Goal: Information Seeking & Learning: Check status

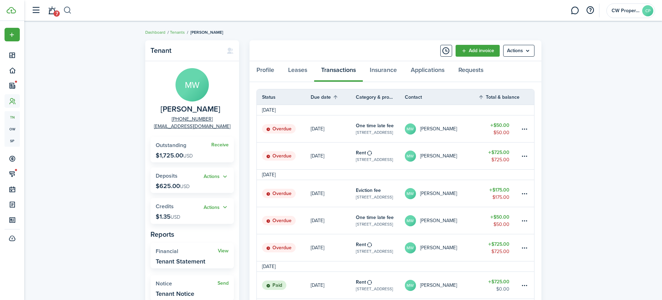
click at [67, 10] on button "button" at bounding box center [67, 11] width 9 height 12
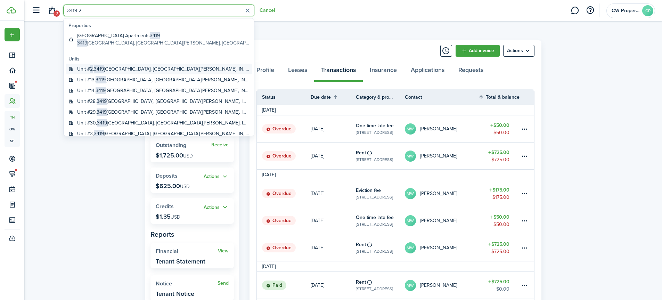
type input "3419-2"
click at [96, 69] on span "3419" at bounding box center [99, 68] width 10 height 7
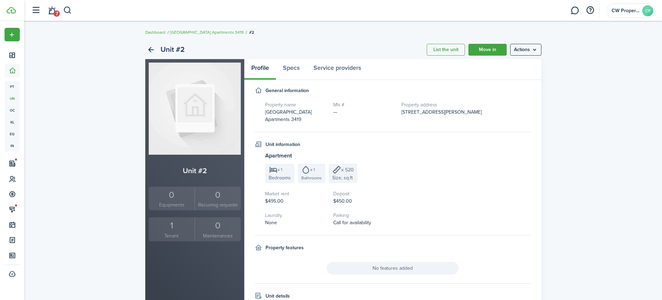
click at [171, 229] on div "1" at bounding box center [171, 225] width 43 height 13
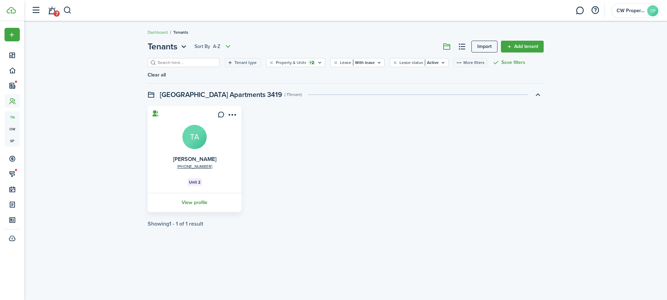
click at [204, 193] on link "View profile" at bounding box center [195, 202] width 96 height 19
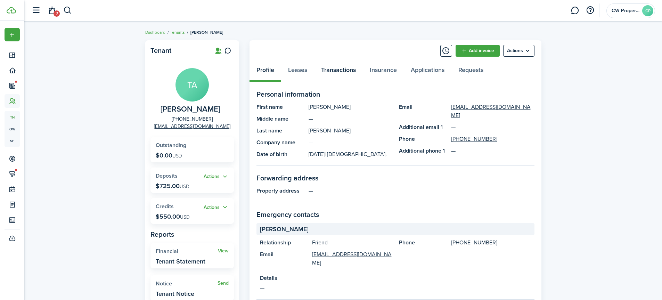
click at [333, 71] on link "Transactions" at bounding box center [338, 71] width 49 height 21
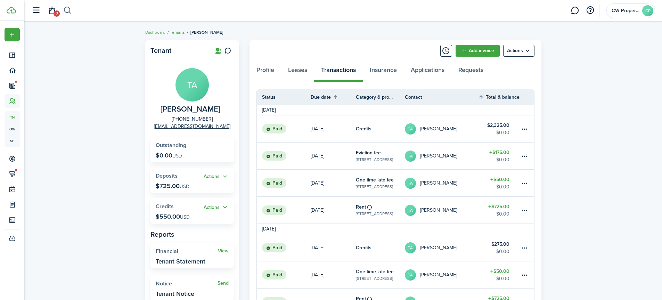
click at [67, 10] on button "button" at bounding box center [67, 11] width 9 height 12
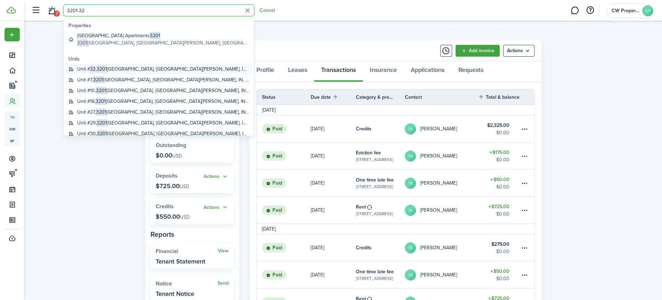
type input "3201-32"
click at [91, 66] on span "32" at bounding box center [93, 68] width 6 height 7
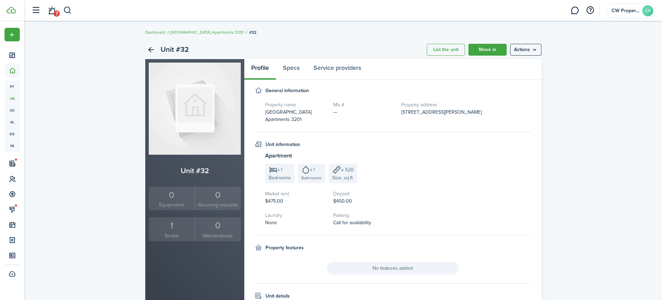
click at [171, 224] on div "1" at bounding box center [171, 225] width 43 height 13
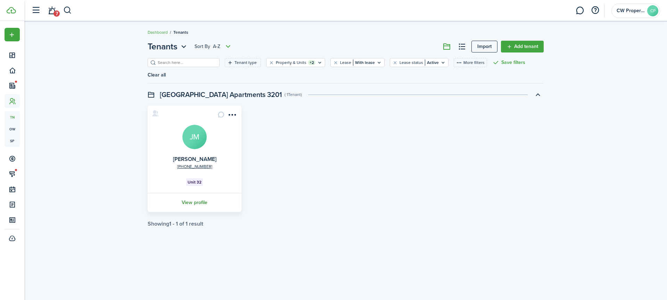
click at [192, 193] on link "View profile" at bounding box center [195, 202] width 96 height 19
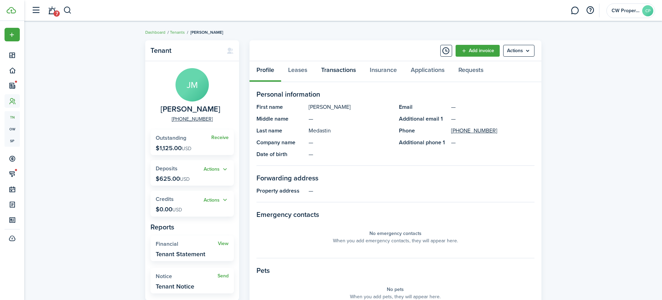
click at [334, 69] on link "Transactions" at bounding box center [338, 71] width 49 height 21
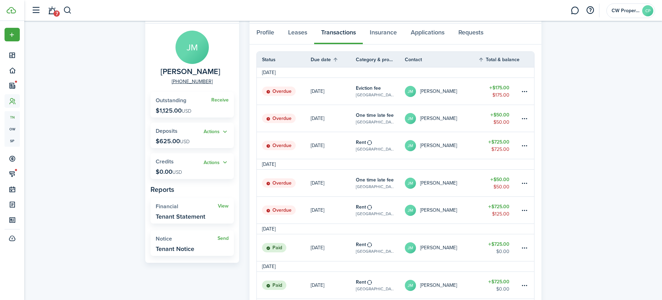
scroll to position [35, 0]
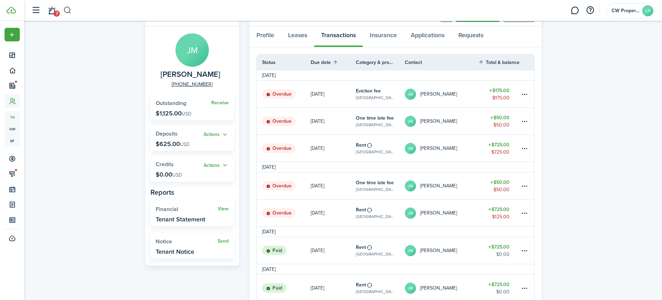
click at [72, 8] on button "button" at bounding box center [67, 11] width 9 height 12
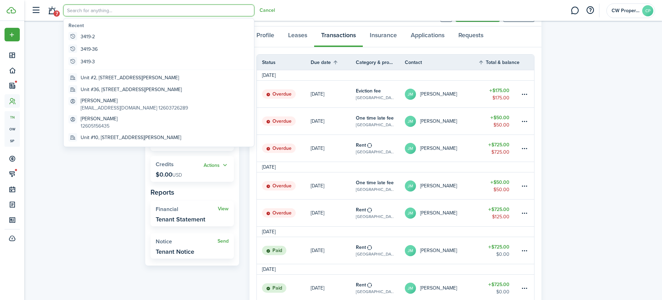
scroll to position [0, 0]
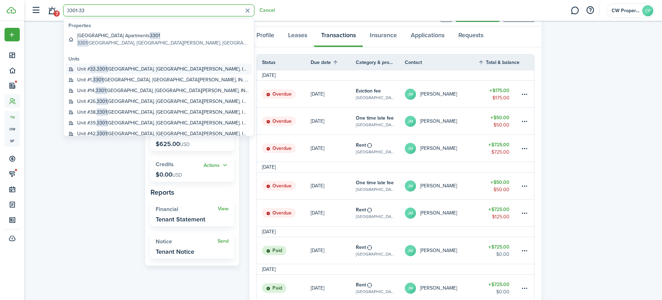
type input "3301-33"
click at [94, 68] on span "33" at bounding box center [93, 68] width 6 height 7
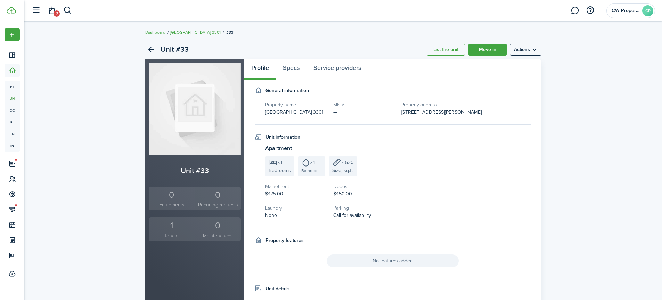
click at [170, 228] on div "1" at bounding box center [171, 225] width 43 height 13
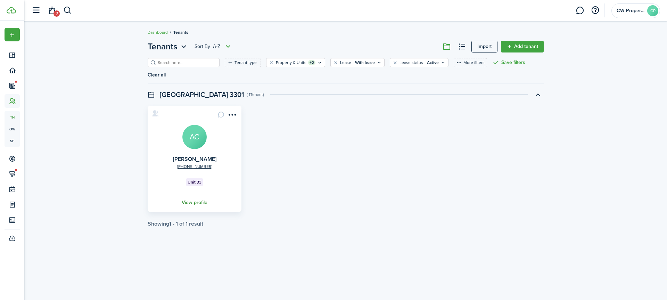
click at [188, 193] on link "View profile" at bounding box center [195, 202] width 96 height 19
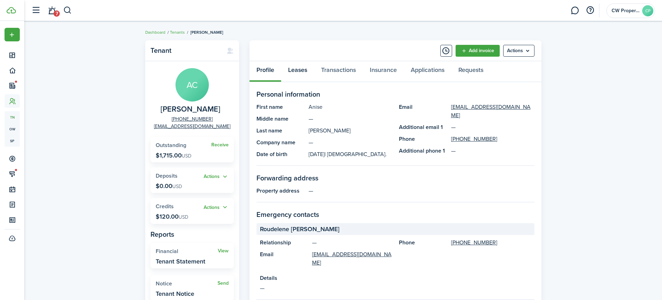
click at [294, 71] on link "Leases" at bounding box center [297, 71] width 33 height 21
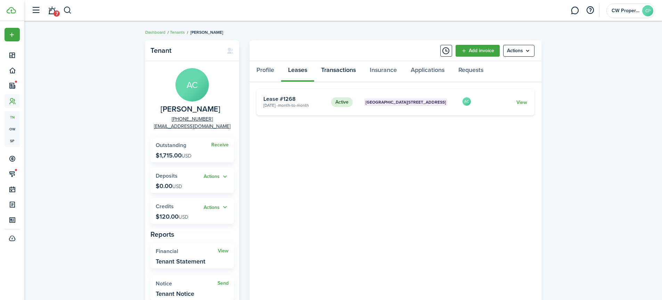
click at [348, 72] on link "Transactions" at bounding box center [338, 71] width 49 height 21
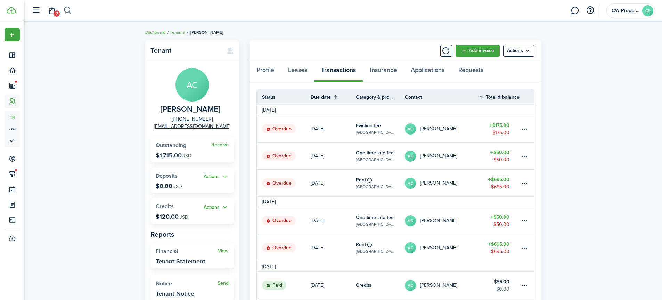
click at [65, 7] on button "button" at bounding box center [67, 11] width 9 height 12
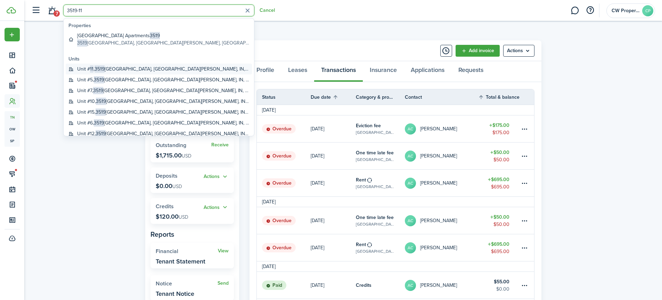
type input "3519-11"
click at [100, 68] on span "3519" at bounding box center [100, 68] width 10 height 7
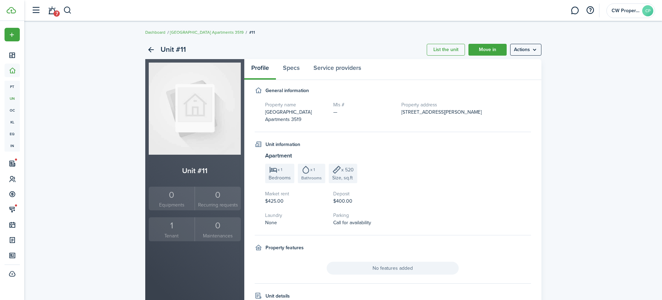
click at [171, 229] on div "1" at bounding box center [171, 225] width 43 height 13
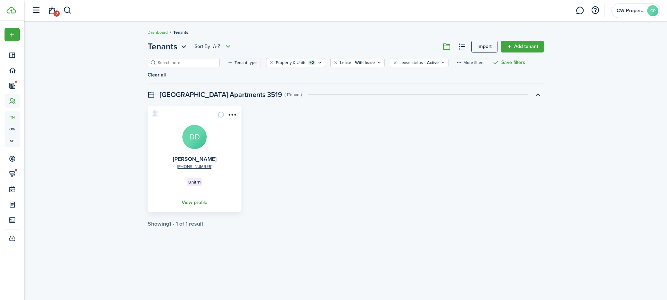
click at [202, 193] on link "View profile" at bounding box center [195, 202] width 96 height 19
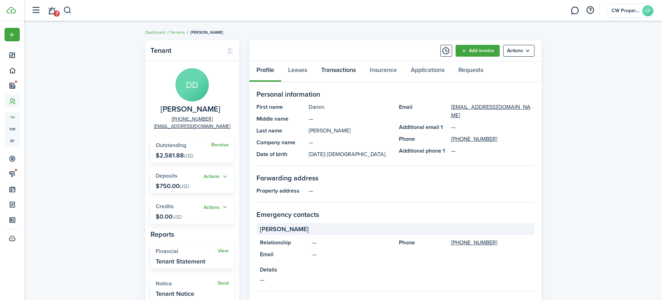
click at [327, 70] on link "Transactions" at bounding box center [338, 71] width 49 height 21
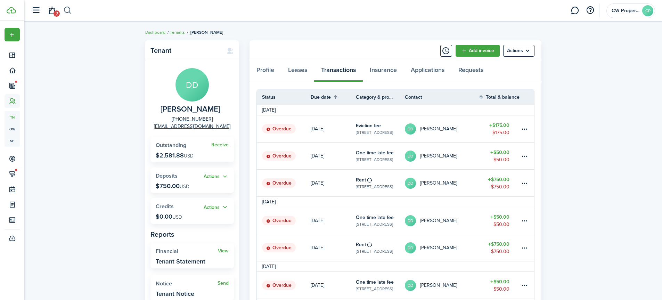
click at [67, 9] on button "button" at bounding box center [67, 11] width 9 height 12
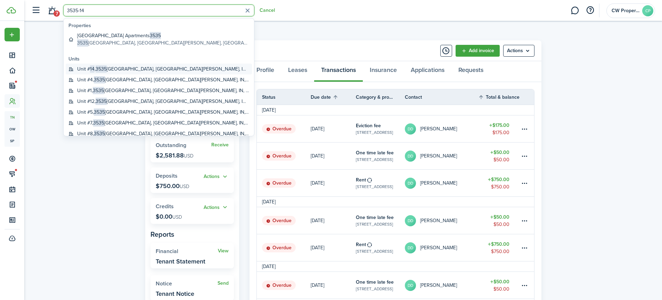
type input "3535-14"
click at [89, 69] on global-search-item-title "Unit # 14 , [STREET_ADDRESS][PERSON_NAME]" at bounding box center [163, 68] width 172 height 7
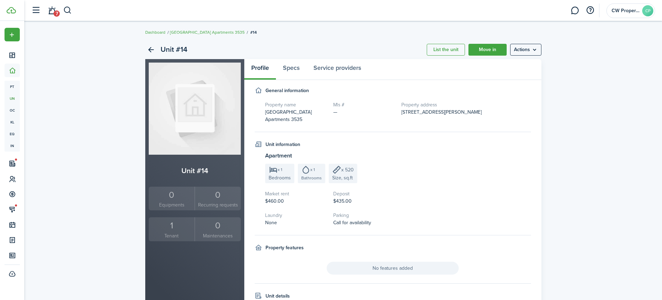
click at [173, 227] on div "1" at bounding box center [171, 225] width 43 height 13
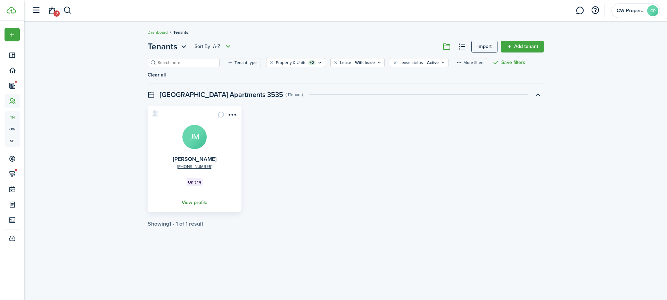
click at [202, 193] on link "View profile" at bounding box center [195, 202] width 96 height 19
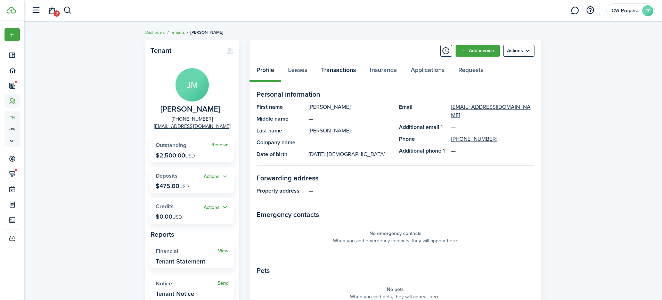
click at [328, 69] on link "Transactions" at bounding box center [338, 71] width 49 height 21
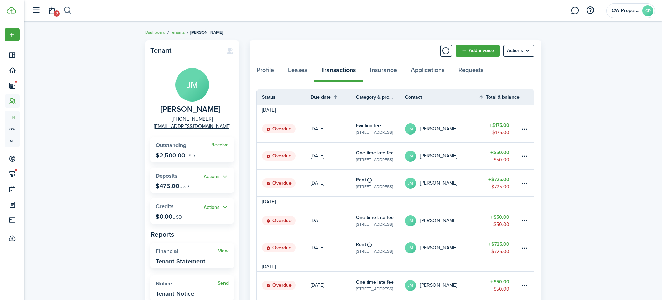
click at [68, 9] on button "button" at bounding box center [67, 11] width 9 height 12
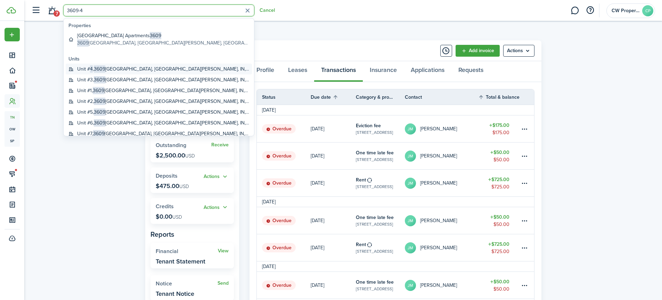
type input "3609-4"
click at [97, 67] on span "3609" at bounding box center [99, 68] width 11 height 7
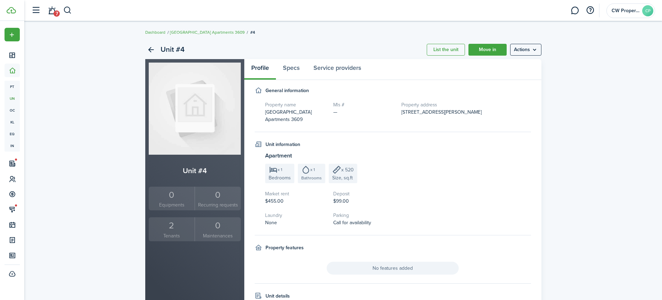
click at [174, 229] on div "2" at bounding box center [171, 225] width 43 height 13
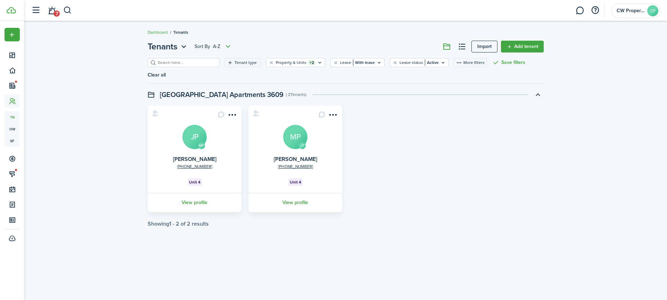
click at [303, 193] on link "View profile" at bounding box center [295, 202] width 96 height 19
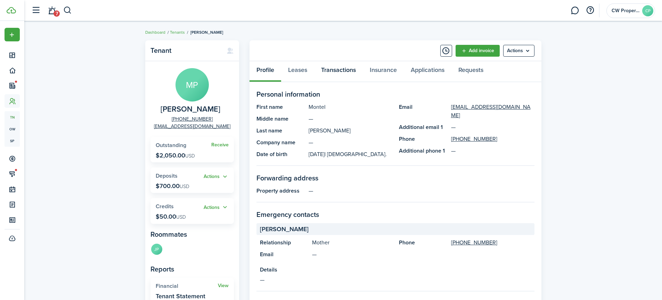
click at [335, 70] on link "Transactions" at bounding box center [338, 71] width 49 height 21
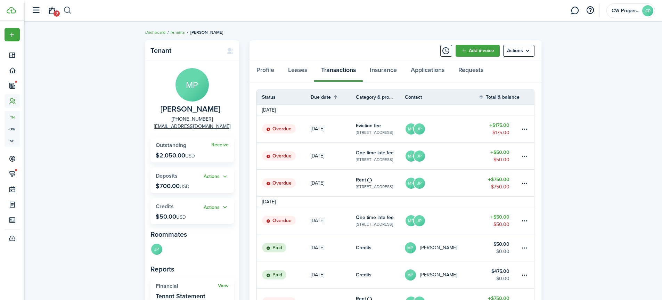
click at [70, 10] on button "button" at bounding box center [67, 11] width 9 height 12
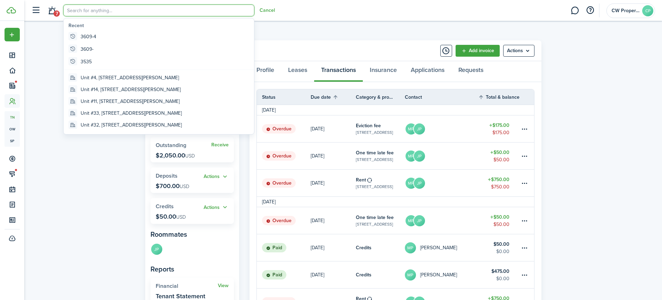
click at [104, 14] on input "search" at bounding box center [158, 11] width 191 height 12
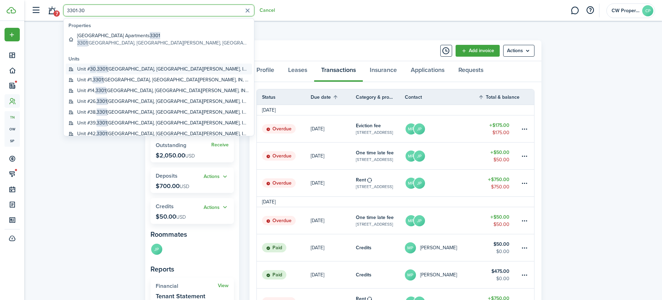
type input "3301-30"
click at [117, 68] on global-search-item-title "Unit # 30 , [STREET_ADDRESS][PERSON_NAME]" at bounding box center [163, 68] width 172 height 7
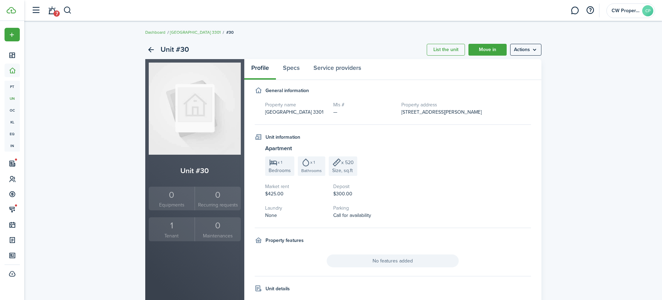
click at [173, 228] on div "1" at bounding box center [171, 225] width 43 height 13
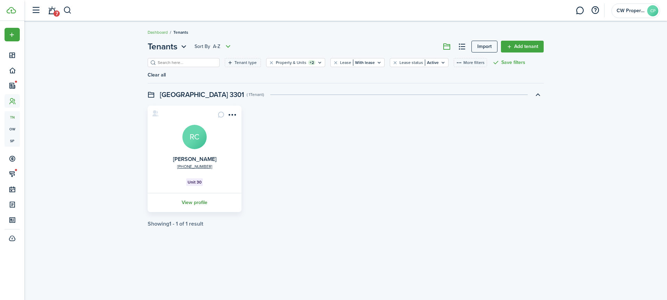
click at [194, 193] on link "View profile" at bounding box center [195, 202] width 96 height 19
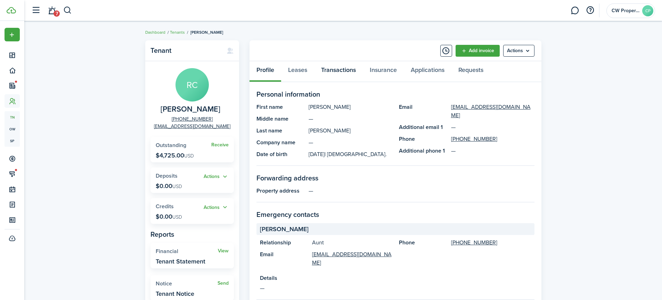
click at [333, 70] on link "Transactions" at bounding box center [338, 71] width 49 height 21
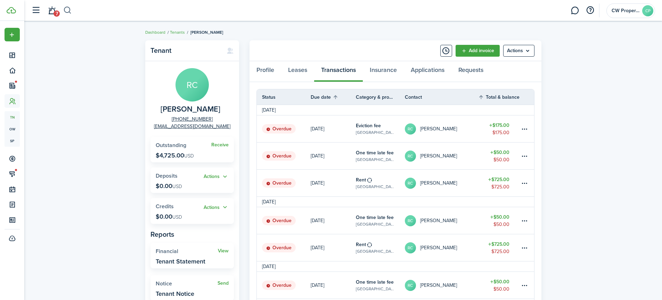
click at [69, 10] on button "button" at bounding box center [67, 11] width 9 height 12
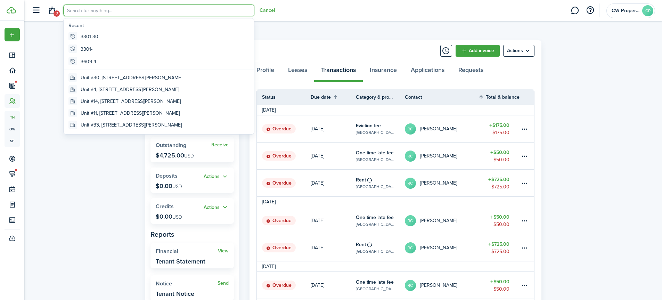
click at [98, 14] on input "search" at bounding box center [158, 11] width 191 height 12
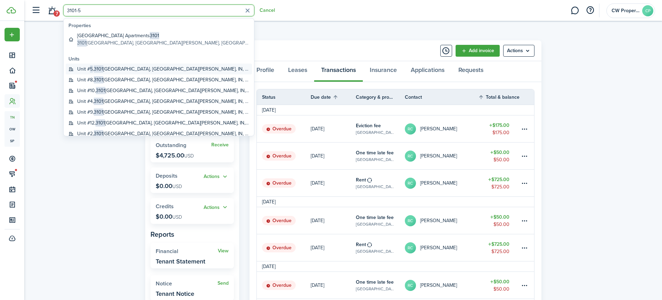
type input "3101-5"
click at [113, 68] on global-search-item-title "Unit # 5 , [STREET_ADDRESS][PERSON_NAME]" at bounding box center [163, 68] width 172 height 7
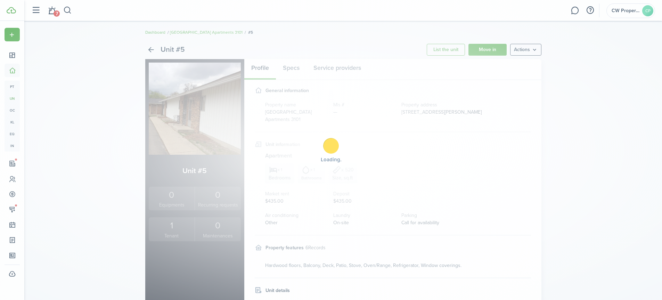
click at [169, 229] on div "1" at bounding box center [171, 225] width 43 height 13
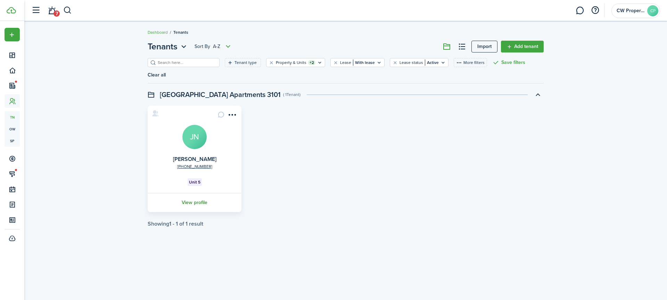
click at [189, 193] on link "View profile" at bounding box center [195, 202] width 96 height 19
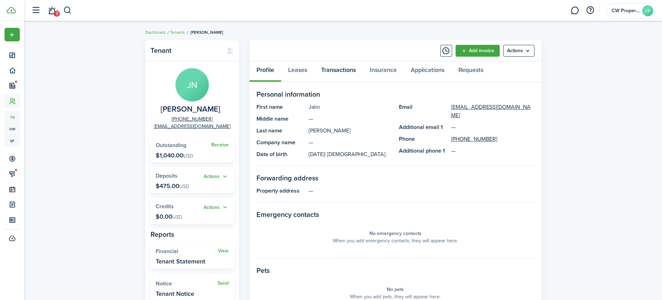
click at [342, 70] on link "Transactions" at bounding box center [338, 71] width 49 height 21
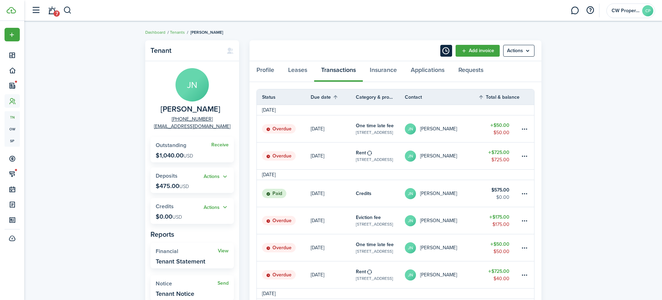
click at [445, 53] on button "Timeline" at bounding box center [446, 51] width 12 height 12
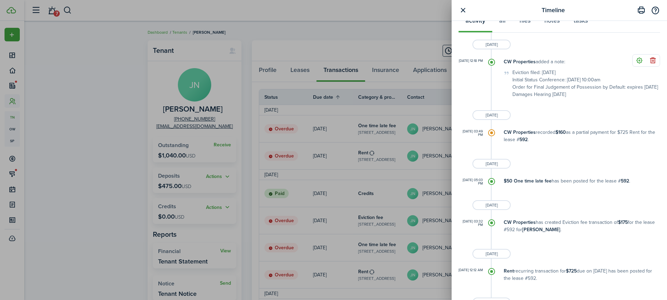
scroll to position [159, 0]
click at [65, 10] on div "Timeline Write a note... Character limit: 0 / 5000 Datetime Create Upload store…" at bounding box center [333, 150] width 667 height 300
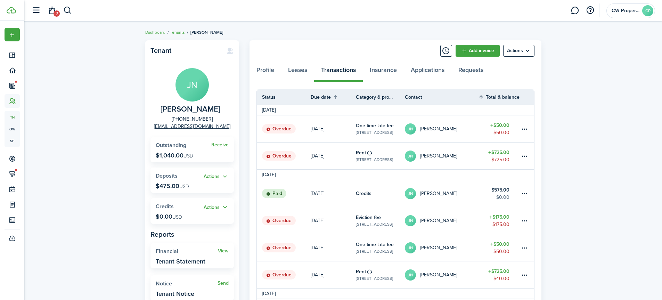
click at [65, 10] on button "button" at bounding box center [67, 11] width 9 height 12
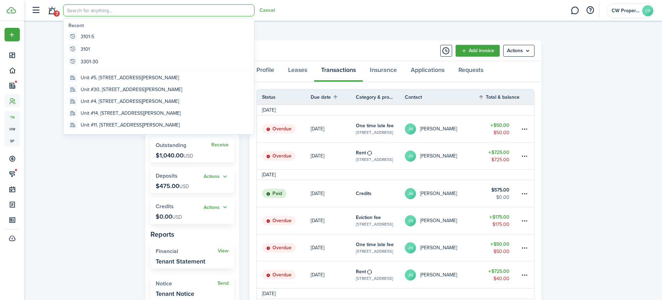
click at [80, 11] on input "search" at bounding box center [158, 11] width 191 height 12
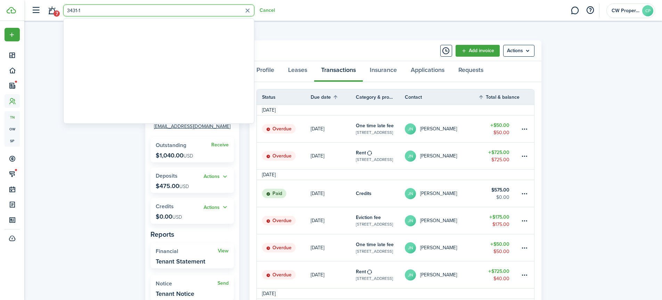
type input "3431-11"
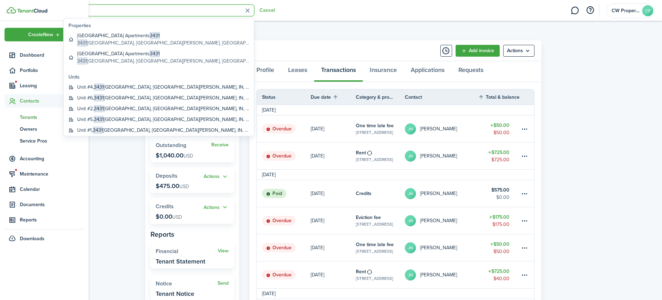
drag, startPoint x: 96, startPoint y: 11, endPoint x: 13, endPoint y: 11, distance: 82.7
click at [13, 11] on landlord-dashboard "Create New Dashboard Portfolio Leasing Contacts tn Tenants ow Owners sp Service…" at bounding box center [331, 150] width 662 height 300
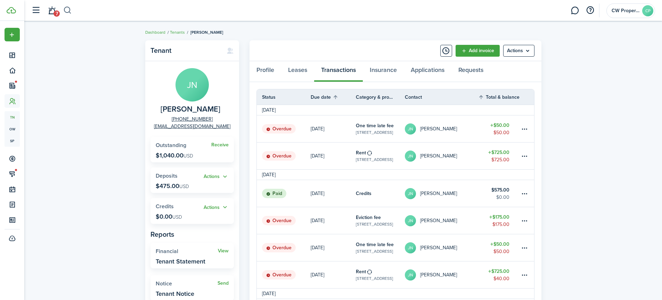
click at [67, 10] on button "button" at bounding box center [67, 11] width 9 height 12
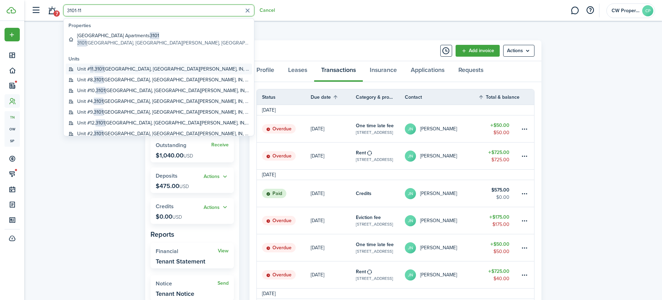
type input "3101-11"
click at [105, 67] on global-search-item-title "Unit # 11 , [STREET_ADDRESS][PERSON_NAME]" at bounding box center [163, 68] width 172 height 7
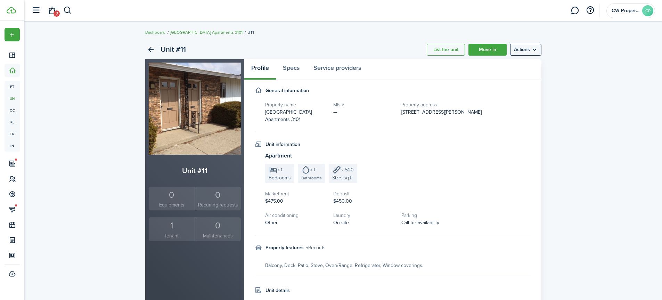
click at [174, 228] on div "1" at bounding box center [171, 225] width 43 height 13
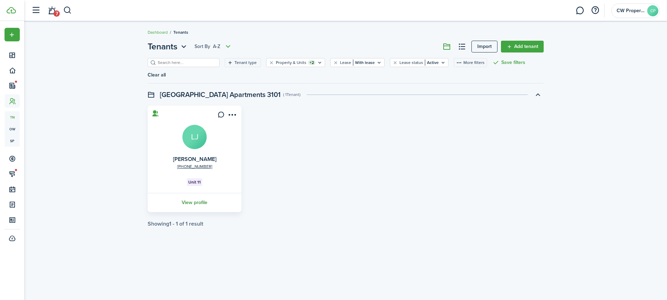
click at [194, 193] on link "View profile" at bounding box center [195, 202] width 96 height 19
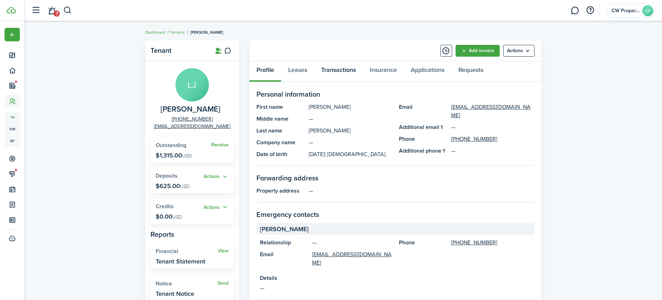
click at [331, 68] on link "Transactions" at bounding box center [338, 71] width 49 height 21
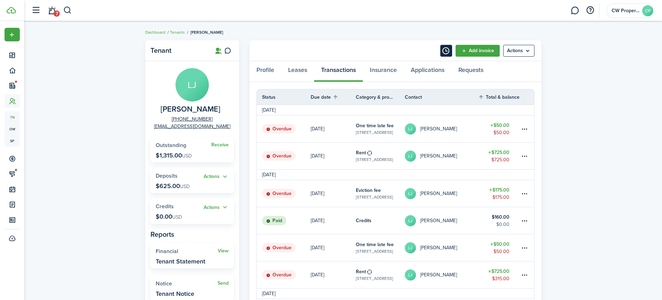
click at [443, 52] on button "Timeline" at bounding box center [446, 51] width 12 height 12
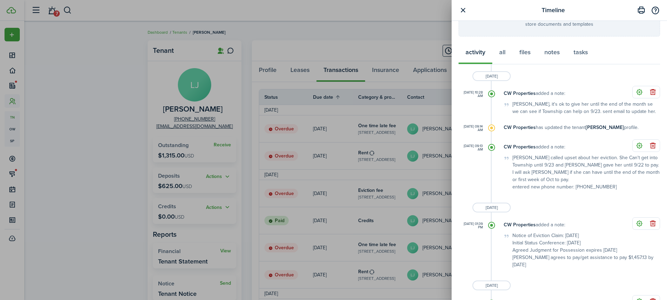
scroll to position [139, 0]
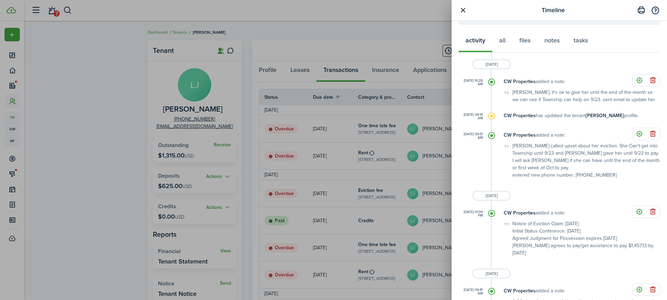
click at [70, 9] on div "Timeline Write a note... Character limit: 0 / 5000 Datetime Create Upload store…" at bounding box center [333, 150] width 667 height 300
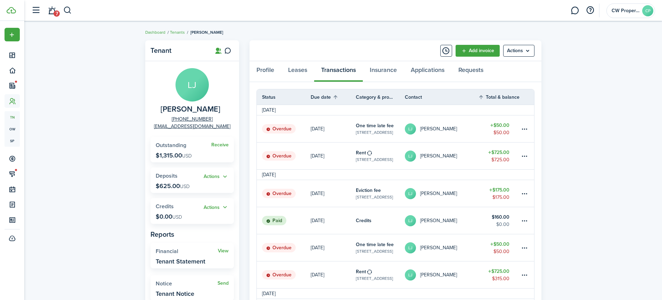
click at [68, 10] on button "button" at bounding box center [67, 11] width 9 height 12
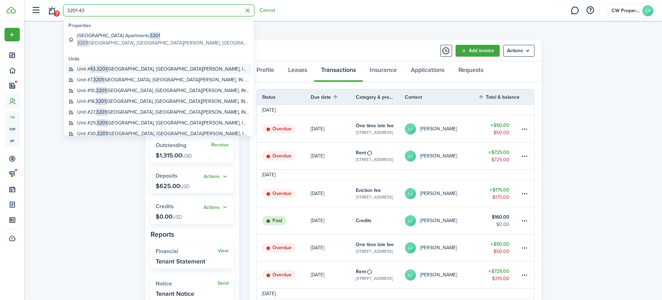
type input "3201-43"
click at [112, 66] on global-search-item-title "Unit # 43 , [STREET_ADDRESS][PERSON_NAME]" at bounding box center [163, 68] width 172 height 7
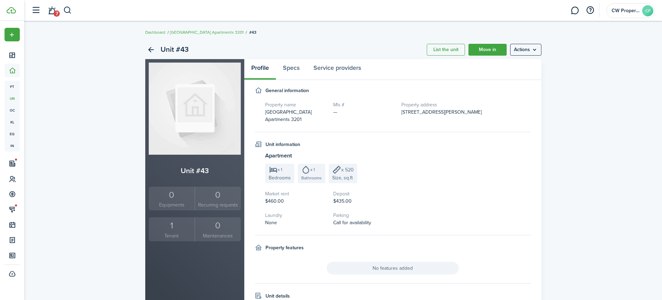
click at [167, 222] on div "1" at bounding box center [171, 225] width 43 height 13
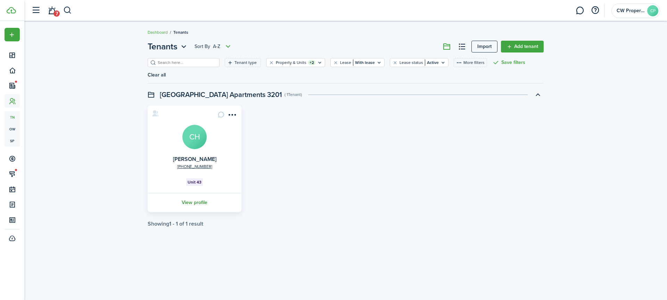
click at [188, 193] on link "View profile" at bounding box center [195, 202] width 96 height 19
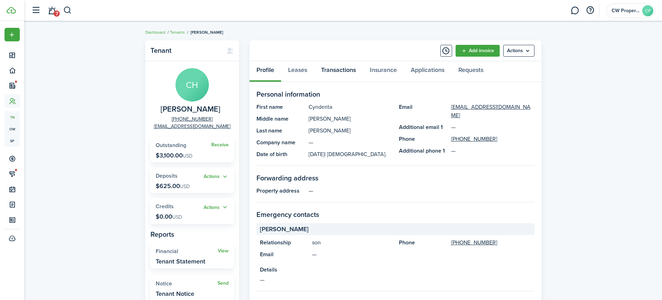
click at [340, 71] on link "Transactions" at bounding box center [338, 71] width 49 height 21
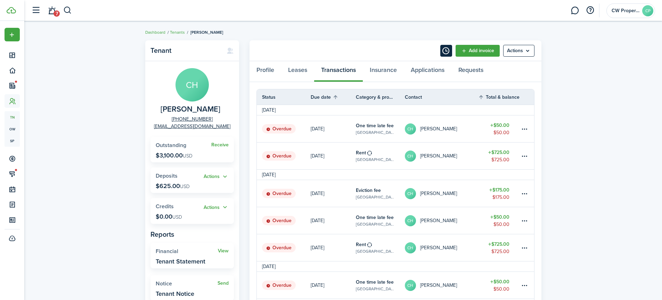
click at [441, 53] on button "Timeline" at bounding box center [446, 51] width 12 height 12
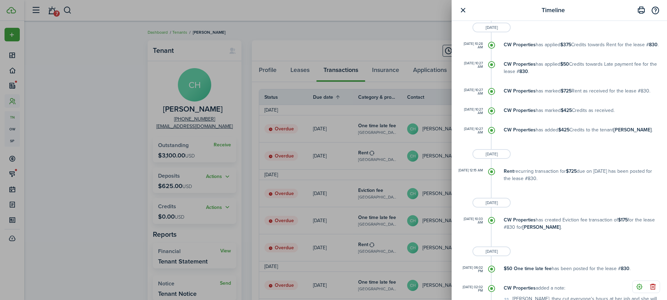
scroll to position [799, 0]
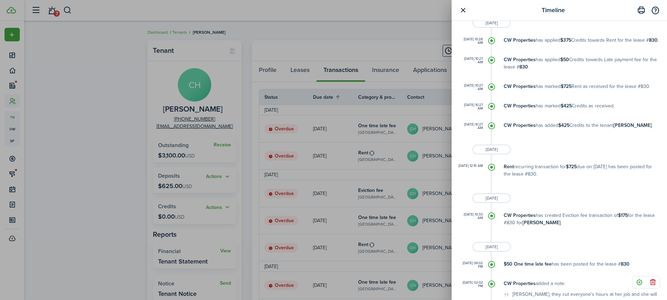
click at [68, 7] on div "Timeline Write a note... Character limit: 0 / 5000 Datetime Create Upload store…" at bounding box center [333, 150] width 667 height 300
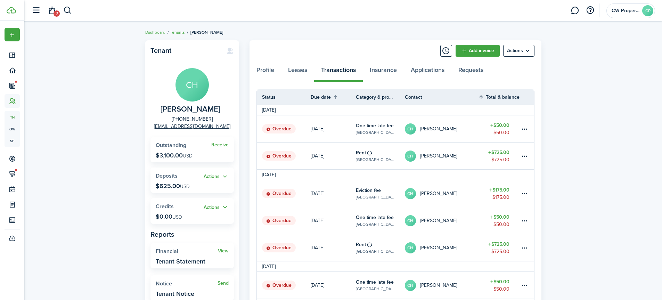
click at [68, 10] on button "button" at bounding box center [67, 11] width 9 height 12
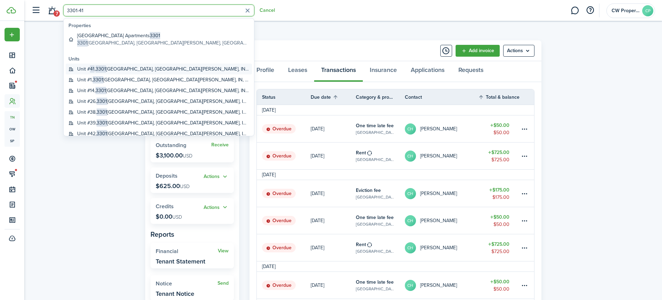
type input "3301-41"
click at [100, 67] on span "3301" at bounding box center [101, 68] width 10 height 7
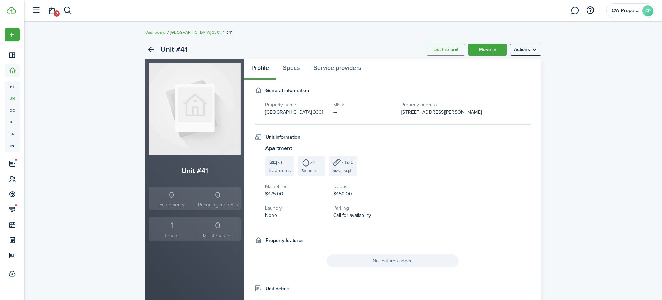
click at [170, 229] on div "1" at bounding box center [171, 225] width 43 height 13
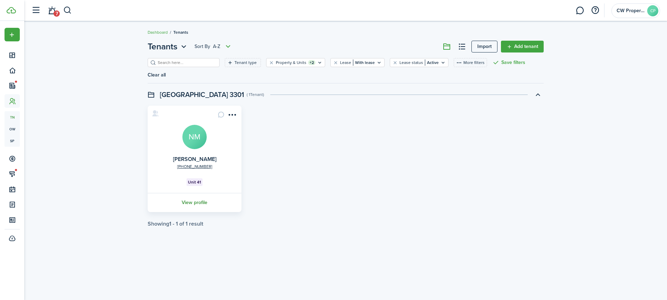
click at [197, 193] on link "View profile" at bounding box center [195, 202] width 96 height 19
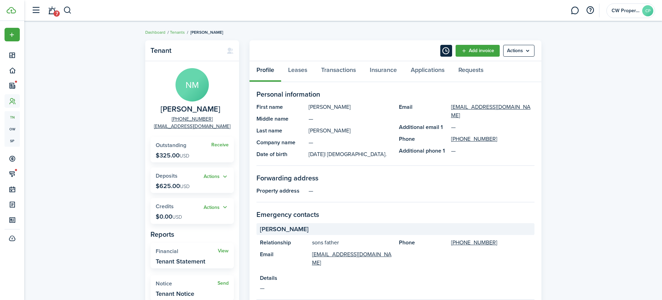
click at [442, 51] on button "Timeline" at bounding box center [446, 51] width 12 height 12
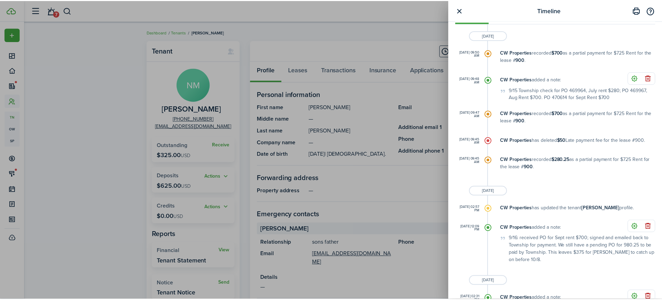
scroll to position [174, 0]
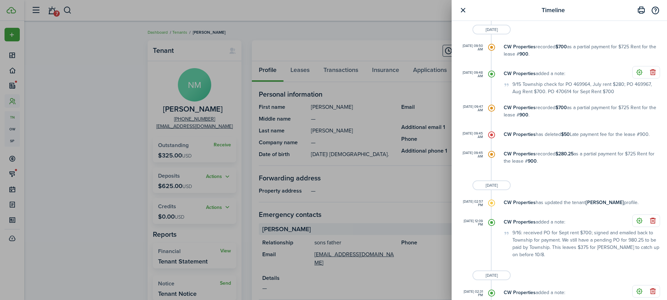
click at [291, 20] on div "Timeline Write a note... Character limit: 0 / 5000 Datetime Create Upload store…" at bounding box center [333, 150] width 667 height 300
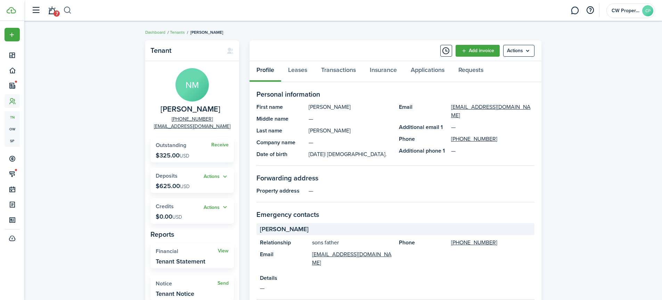
click at [67, 10] on button "button" at bounding box center [67, 11] width 9 height 12
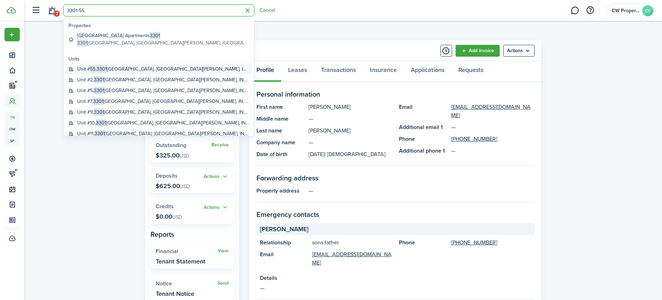
type input "3301-55"
click at [101, 69] on span "3301" at bounding box center [102, 68] width 10 height 7
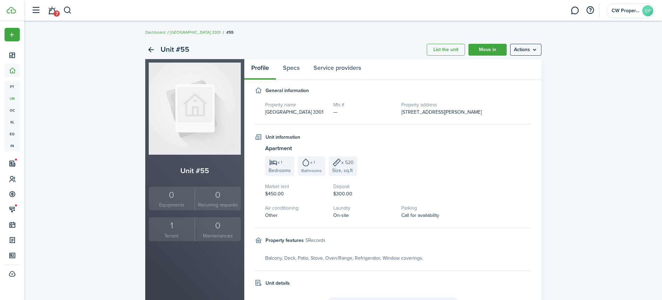
click at [168, 227] on div "1" at bounding box center [171, 225] width 43 height 13
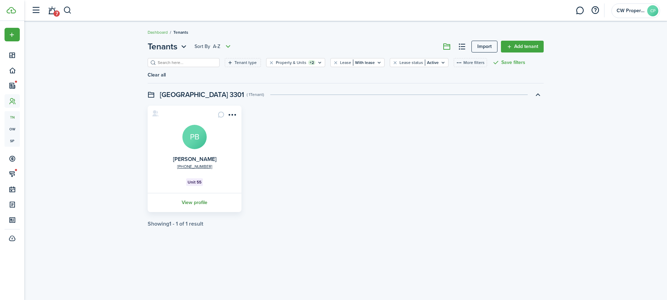
click at [196, 193] on link "View profile" at bounding box center [195, 202] width 96 height 19
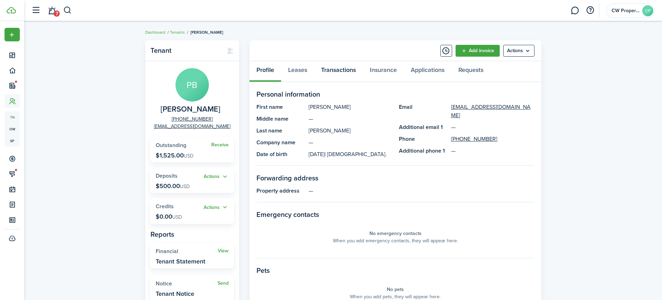
click at [344, 70] on link "Transactions" at bounding box center [338, 71] width 49 height 21
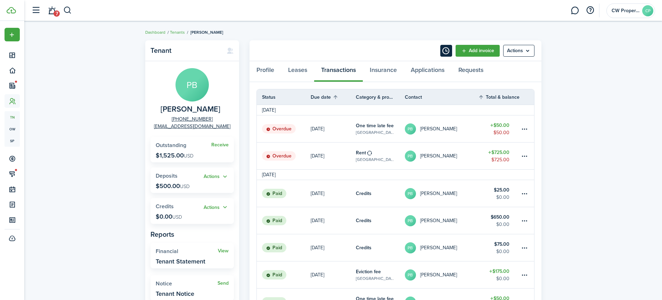
click at [443, 52] on button "Timeline" at bounding box center [446, 51] width 12 height 12
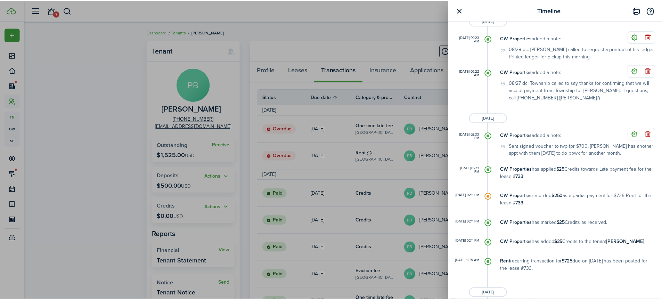
scroll to position [487, 0]
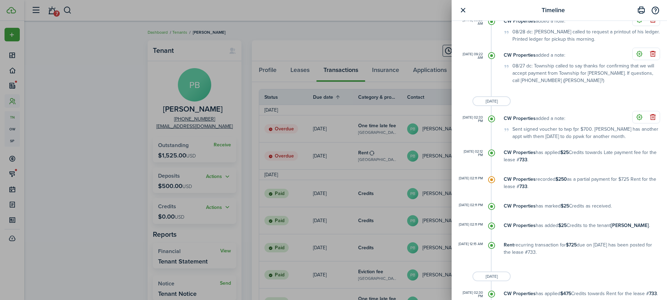
click at [68, 9] on div "Timeline Write a note... Character limit: 0 / 5000 Datetime Create Upload store…" at bounding box center [333, 150] width 667 height 300
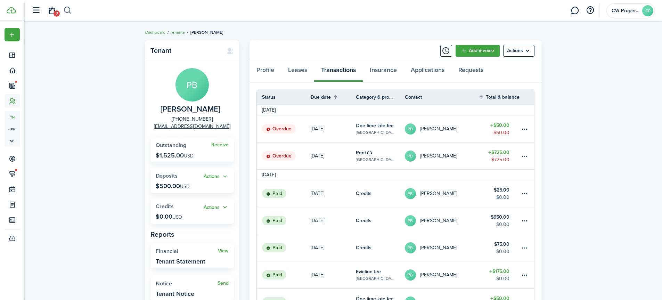
click at [68, 9] on button "button" at bounding box center [67, 11] width 9 height 12
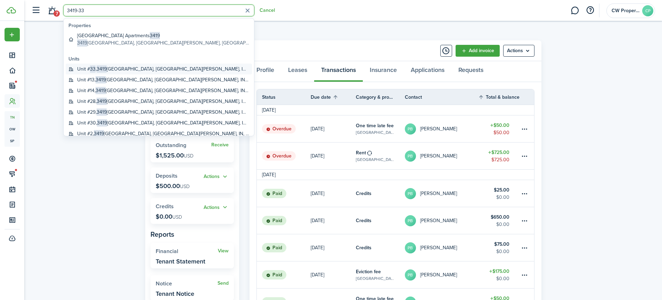
type input "3419-33"
click at [98, 66] on span "3419" at bounding box center [102, 68] width 10 height 7
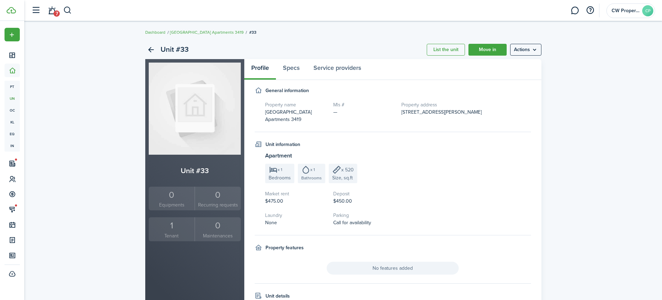
click at [174, 227] on div "1" at bounding box center [171, 225] width 43 height 13
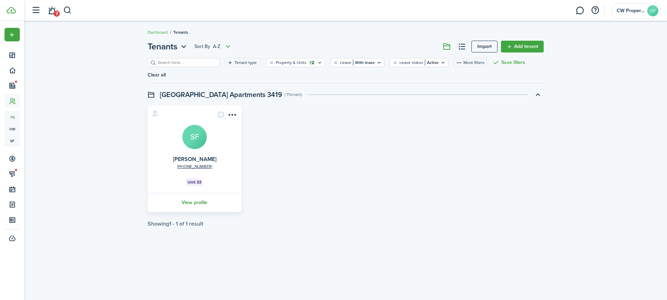
click at [202, 193] on link "View profile" at bounding box center [195, 202] width 96 height 19
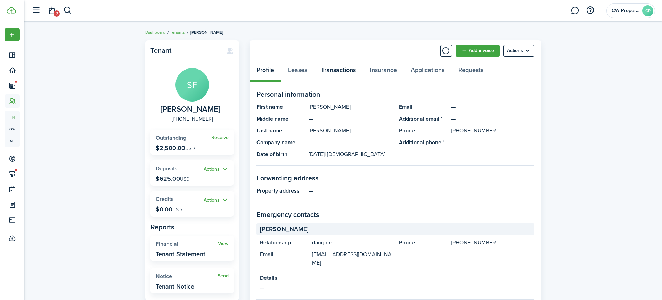
click at [334, 68] on link "Transactions" at bounding box center [338, 71] width 49 height 21
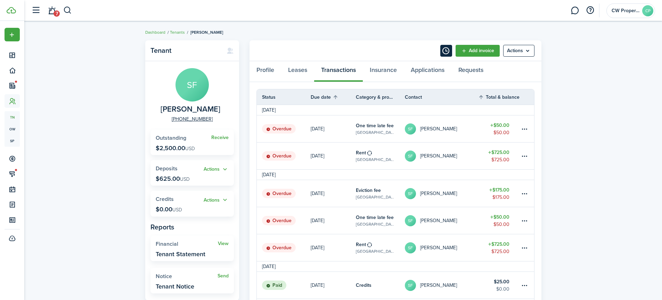
click at [442, 49] on button "Timeline" at bounding box center [446, 51] width 12 height 12
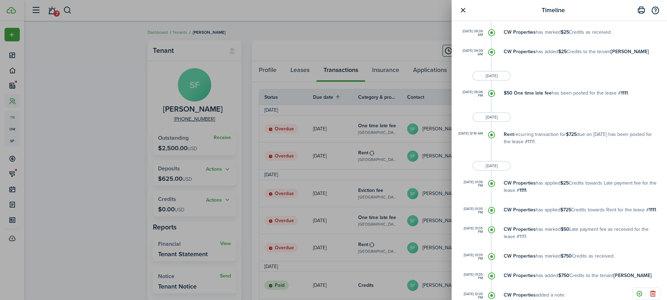
scroll to position [626, 0]
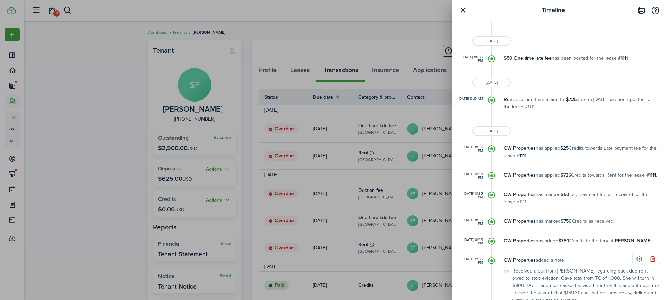
click at [66, 10] on div "Timeline Write a note... Character limit: 0 / 5000 Datetime Create Upload store…" at bounding box center [333, 150] width 667 height 300
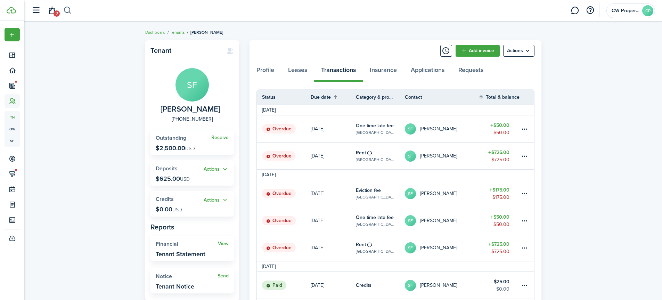
click at [66, 10] on button "button" at bounding box center [67, 11] width 9 height 12
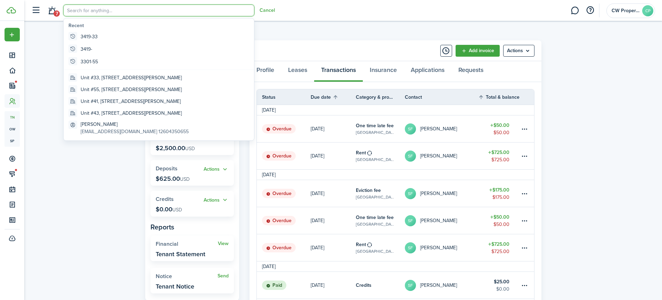
click at [97, 10] on input "search" at bounding box center [158, 11] width 191 height 12
click at [106, 13] on input "search" at bounding box center [158, 11] width 191 height 12
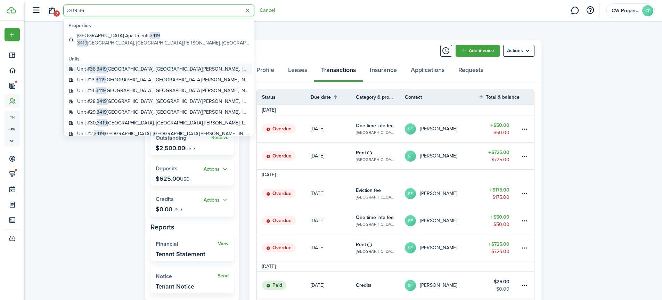
type input "3419-36"
click at [109, 65] on global-search-item-title "Unit # 36 , [STREET_ADDRESS][PERSON_NAME]" at bounding box center [163, 68] width 172 height 7
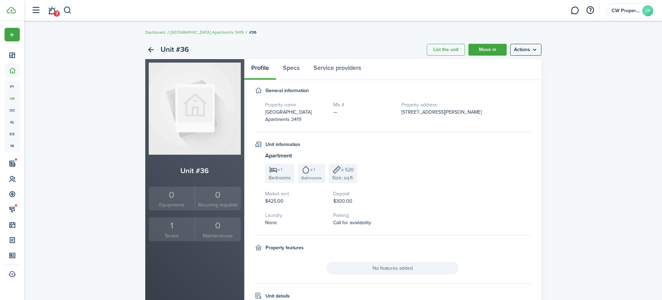
click at [167, 228] on div "1" at bounding box center [171, 225] width 43 height 13
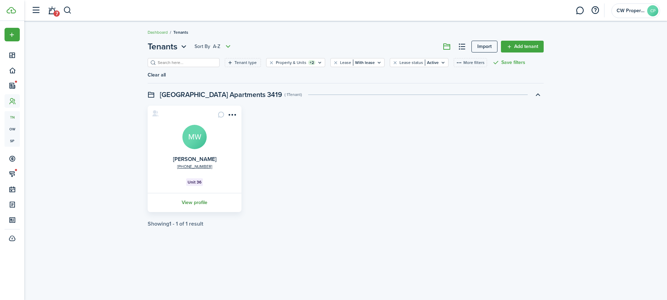
click at [186, 193] on link "View profile" at bounding box center [195, 202] width 96 height 19
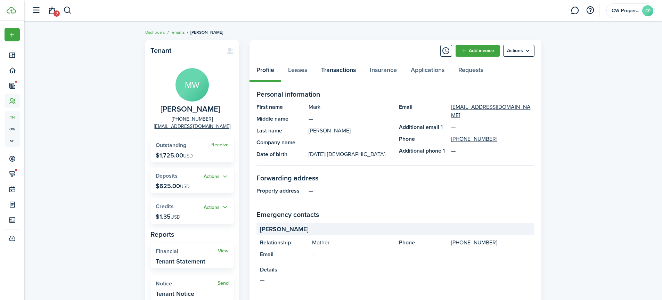
click at [332, 69] on link "Transactions" at bounding box center [338, 71] width 49 height 21
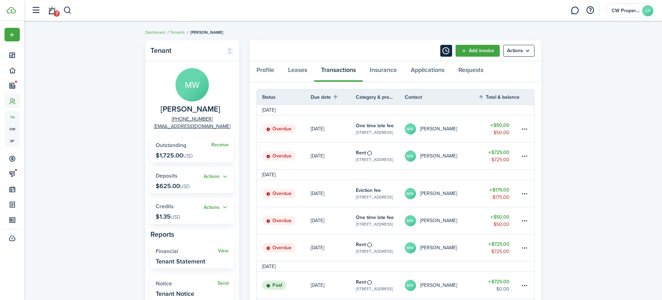
click at [441, 51] on button "Timeline" at bounding box center [446, 51] width 12 height 12
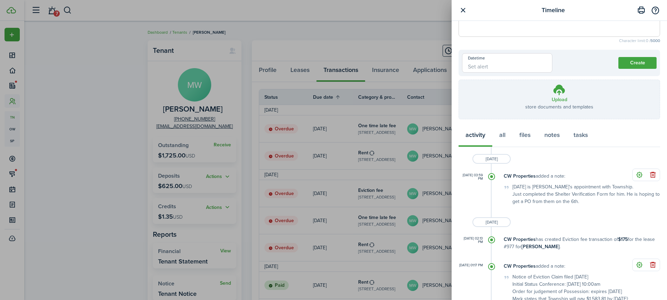
scroll to position [139, 0]
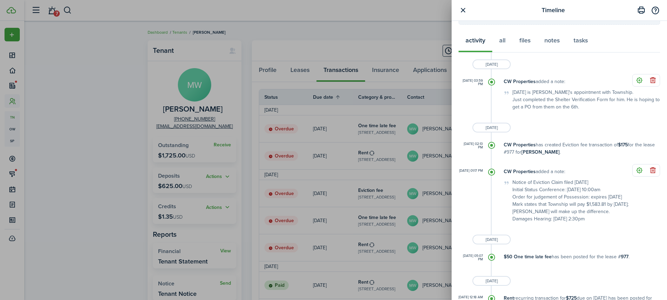
click at [68, 9] on div "Timeline Write a note... Character limit: 0 / 5000 Datetime Create Upload store…" at bounding box center [333, 150] width 667 height 300
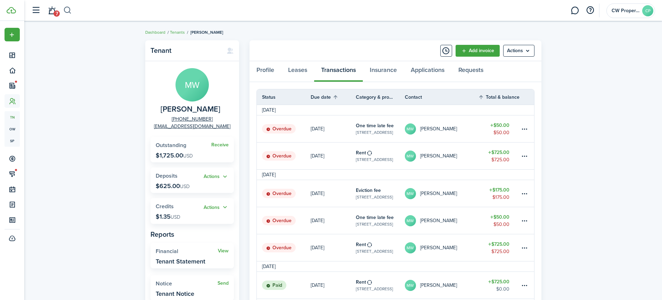
click at [66, 10] on button "button" at bounding box center [67, 11] width 9 height 12
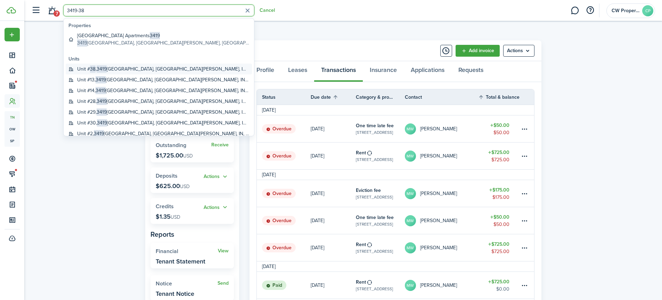
type input "3419-38"
click at [93, 68] on span "38" at bounding box center [93, 68] width 6 height 7
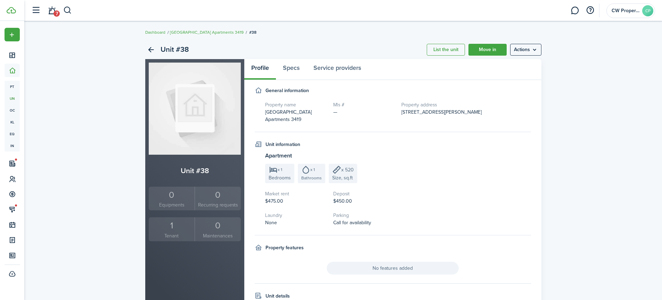
click at [176, 227] on div "1" at bounding box center [171, 225] width 43 height 13
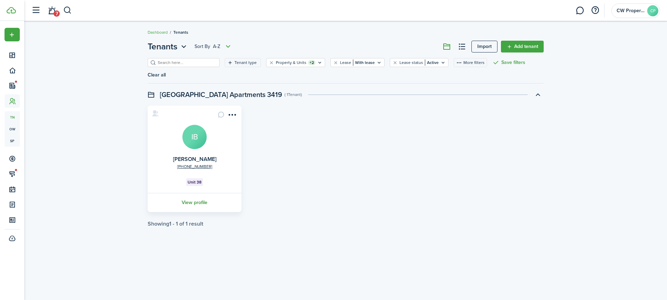
click at [198, 193] on link "View profile" at bounding box center [195, 202] width 96 height 19
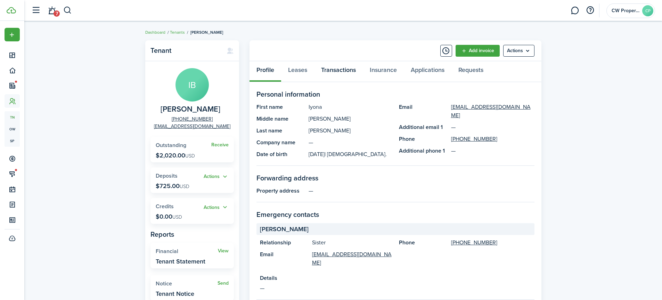
click at [345, 70] on link "Transactions" at bounding box center [338, 71] width 49 height 21
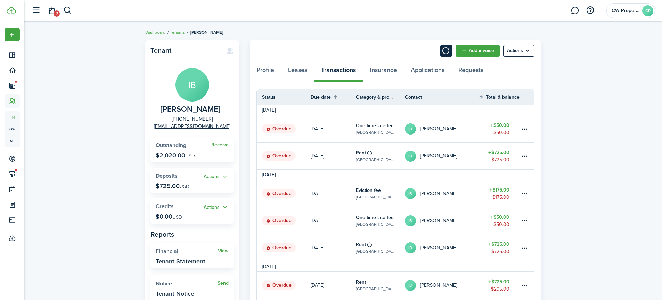
click at [444, 51] on button "Timeline" at bounding box center [446, 51] width 12 height 12
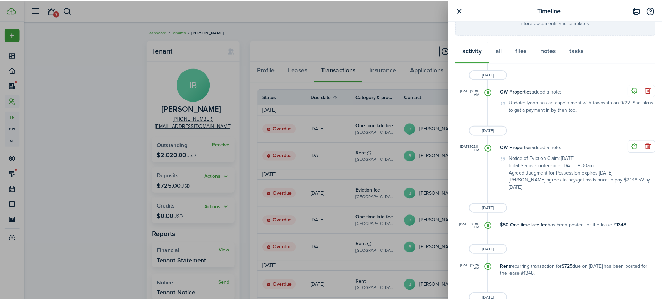
scroll to position [174, 0]
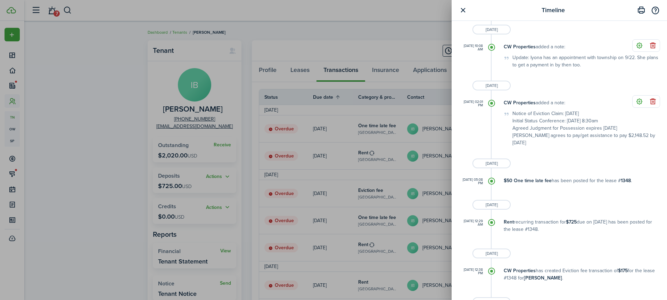
click at [68, 10] on div "Timeline Write a note... Character limit: 0 / 5000 Datetime Create Upload store…" at bounding box center [333, 150] width 667 height 300
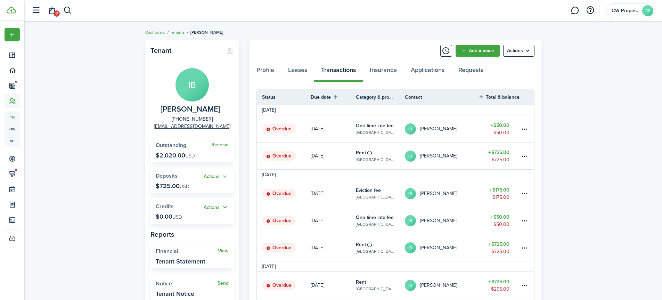
click at [68, 10] on button "button" at bounding box center [67, 11] width 9 height 12
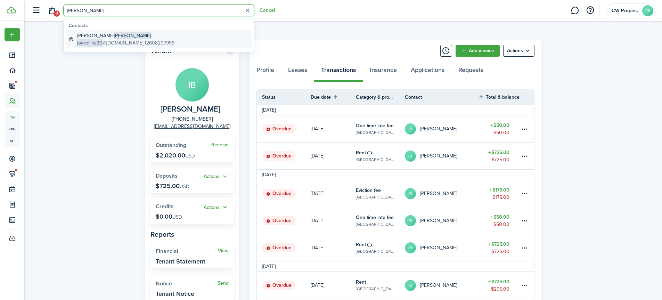
type input "[PERSON_NAME]"
click at [110, 39] on global-search-item-description "joerollins30 @[DOMAIN_NAME] 12608207999" at bounding box center [125, 42] width 97 height 7
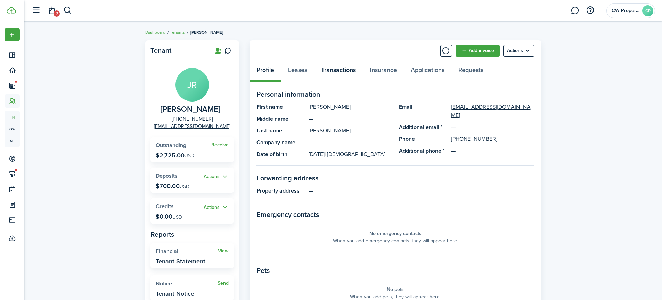
click at [338, 70] on link "Transactions" at bounding box center [338, 71] width 49 height 21
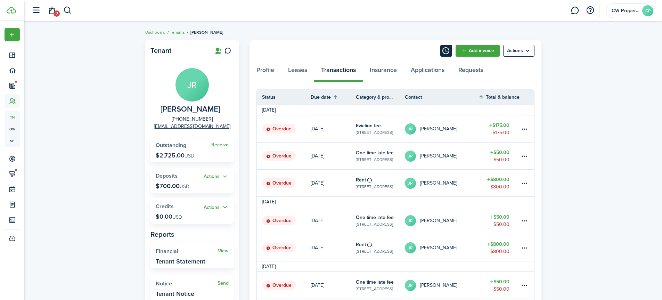
click at [443, 52] on button "Timeline" at bounding box center [446, 51] width 12 height 12
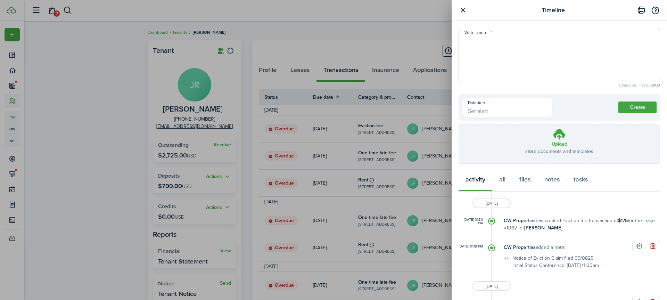
click at [67, 9] on div "Timeline Write a note... Character limit: 0 / 5000 Datetime Create Upload store…" at bounding box center [333, 150] width 667 height 300
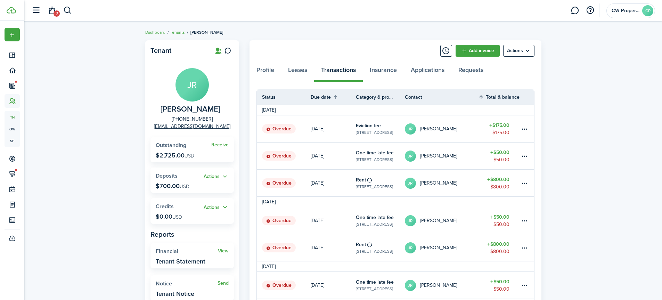
click at [68, 9] on button "button" at bounding box center [67, 11] width 9 height 12
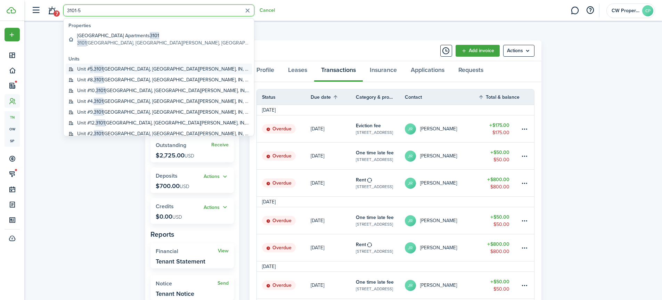
type input "3101-5"
click at [95, 67] on global-search-item-title "Unit # 5 , [STREET_ADDRESS][PERSON_NAME]" at bounding box center [163, 68] width 172 height 7
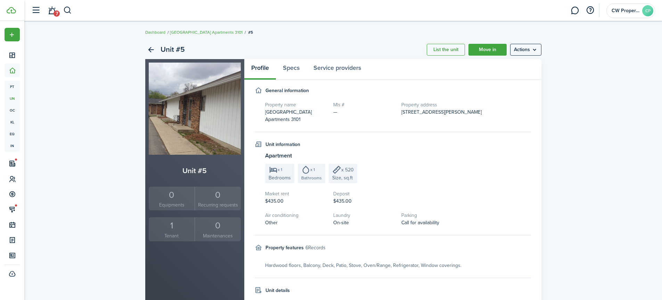
click at [172, 224] on div "1" at bounding box center [171, 225] width 43 height 13
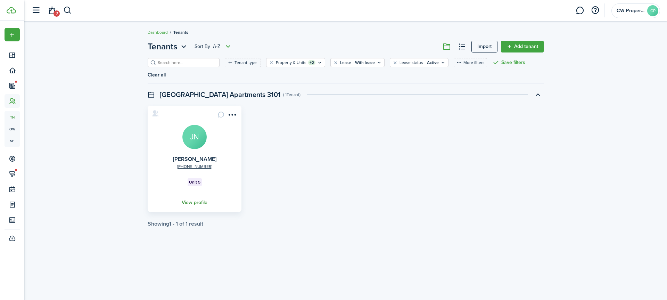
click at [190, 193] on link "View profile" at bounding box center [195, 202] width 96 height 19
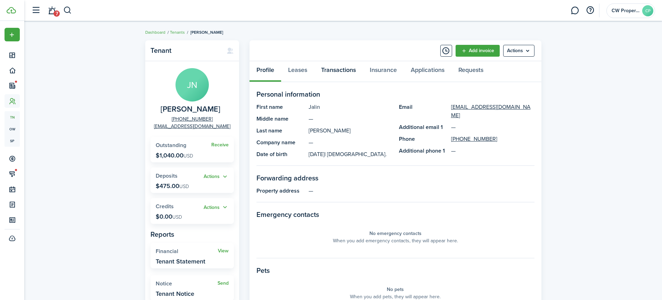
click at [327, 70] on link "Transactions" at bounding box center [338, 71] width 49 height 21
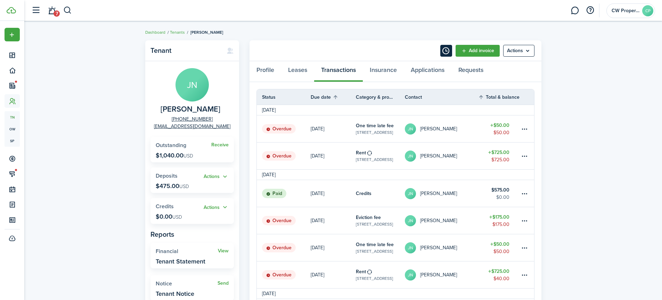
click at [445, 51] on button "Timeline" at bounding box center [446, 51] width 12 height 12
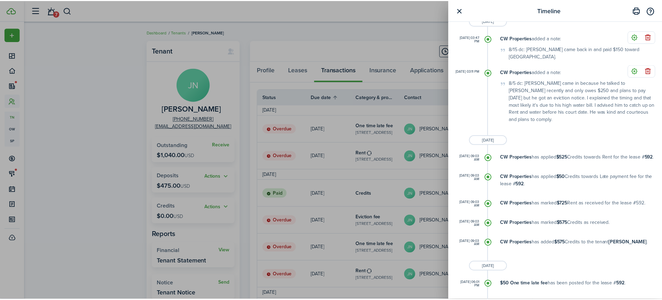
scroll to position [521, 0]
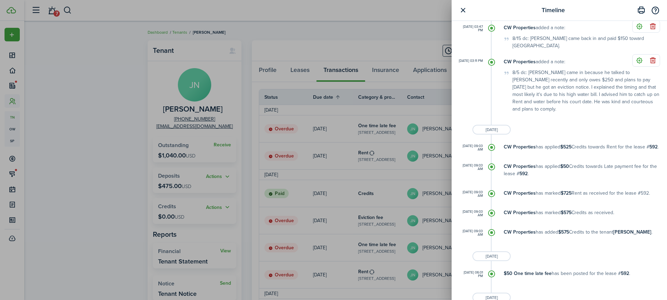
click at [463, 9] on button "button" at bounding box center [463, 10] width 9 height 9
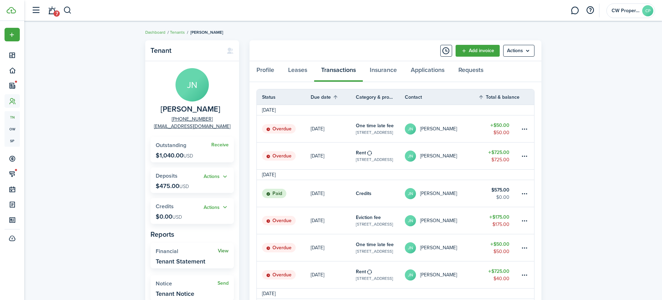
click at [222, 251] on link "View" at bounding box center [223, 251] width 11 height 6
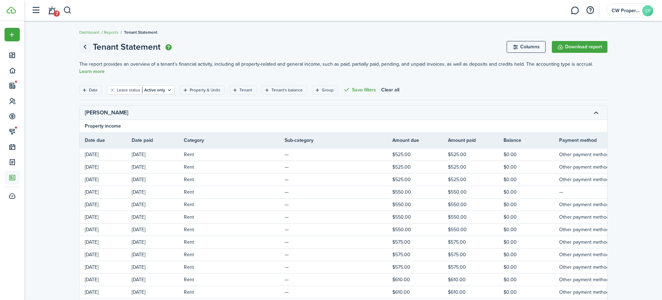
click at [84, 46] on link "Go back" at bounding box center [85, 47] width 12 height 12
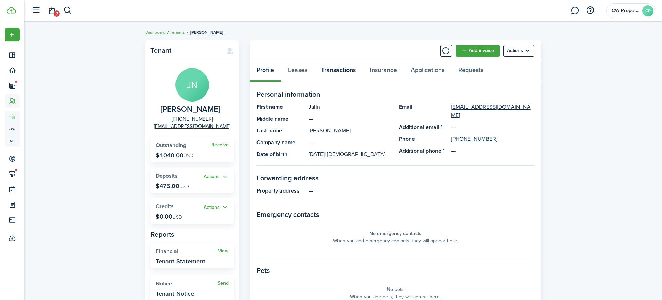
click at [327, 72] on link "Transactions" at bounding box center [338, 71] width 49 height 21
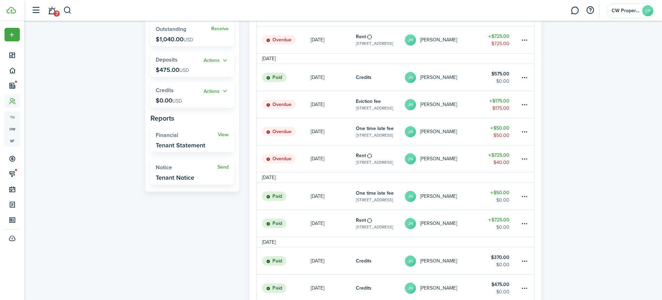
scroll to position [139, 0]
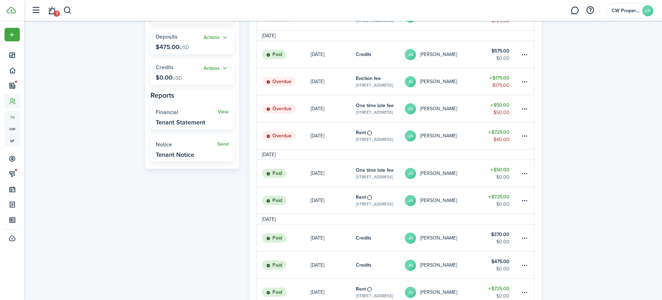
click at [364, 196] on table-info-title "Rent" at bounding box center [361, 197] width 10 height 7
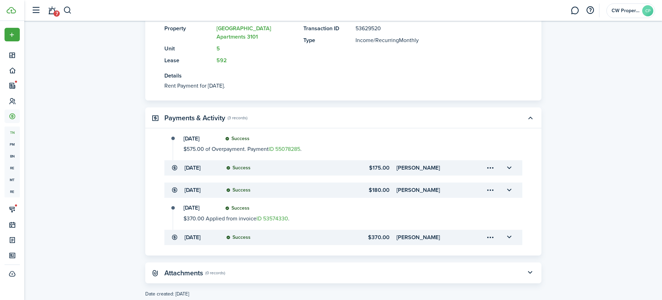
scroll to position [205, 0]
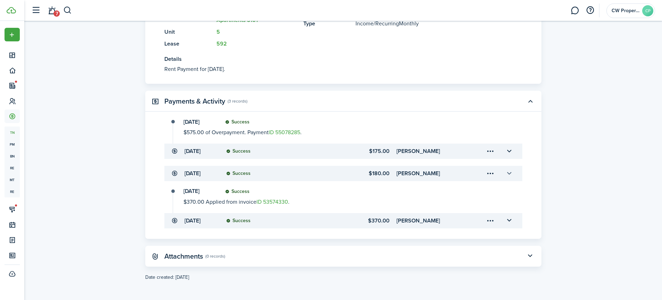
click at [511, 175] on button "button" at bounding box center [510, 174] width 12 height 12
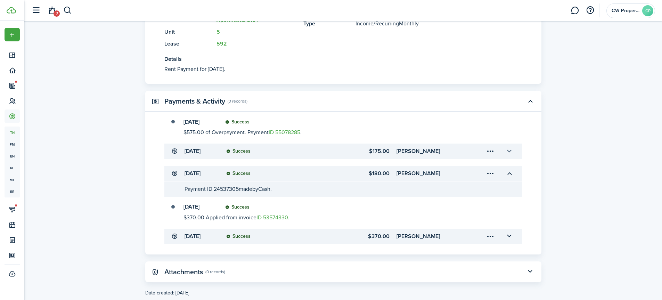
click at [508, 150] on button "button" at bounding box center [510, 151] width 12 height 12
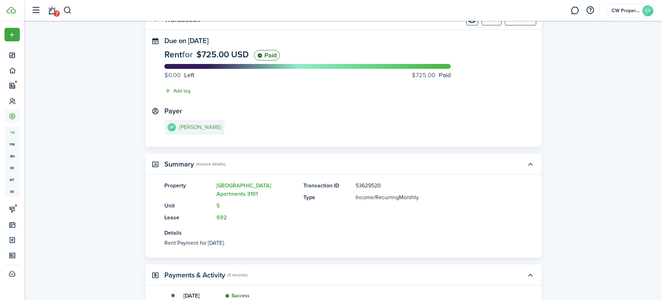
scroll to position [0, 0]
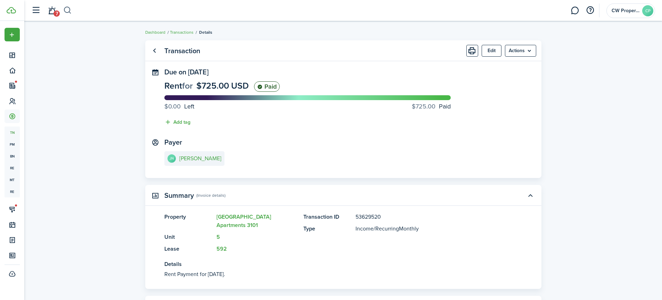
click at [70, 11] on button "button" at bounding box center [67, 11] width 9 height 12
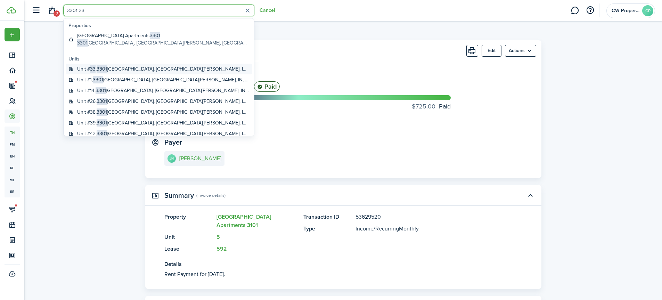
type input "3301-33"
click at [100, 67] on span "3301" at bounding box center [102, 68] width 10 height 7
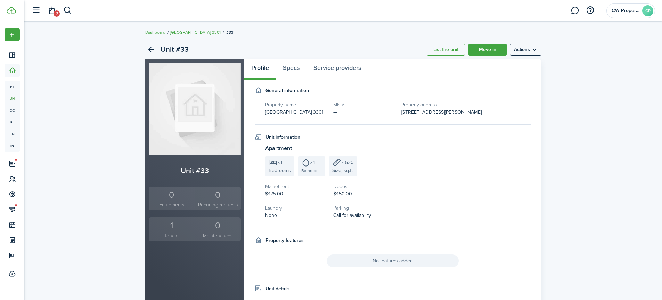
click at [169, 231] on div "1" at bounding box center [171, 225] width 43 height 13
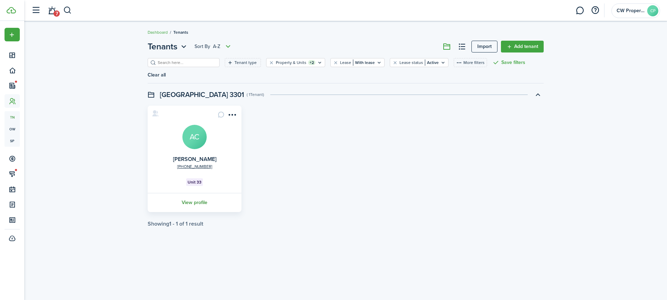
click at [193, 193] on link "View profile" at bounding box center [195, 202] width 96 height 19
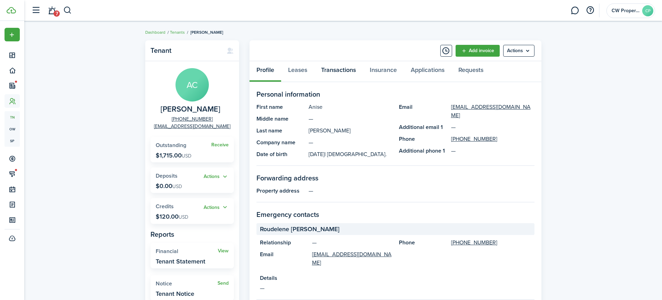
click at [342, 66] on link "Transactions" at bounding box center [338, 71] width 49 height 21
